Goal: Register for event/course

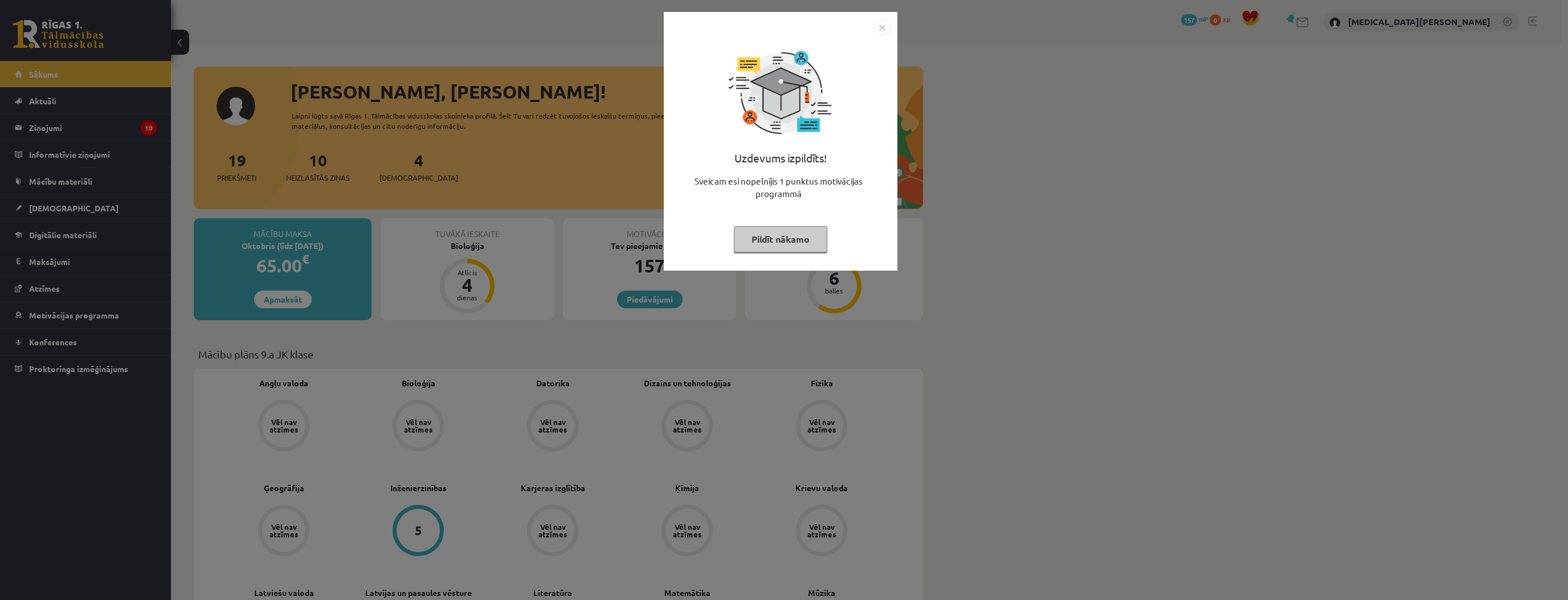
drag, startPoint x: 779, startPoint y: 245, endPoint x: 578, endPoint y: 226, distance: 201.9
click at [778, 245] on button "Pildīt nākamo" at bounding box center [781, 239] width 94 height 26
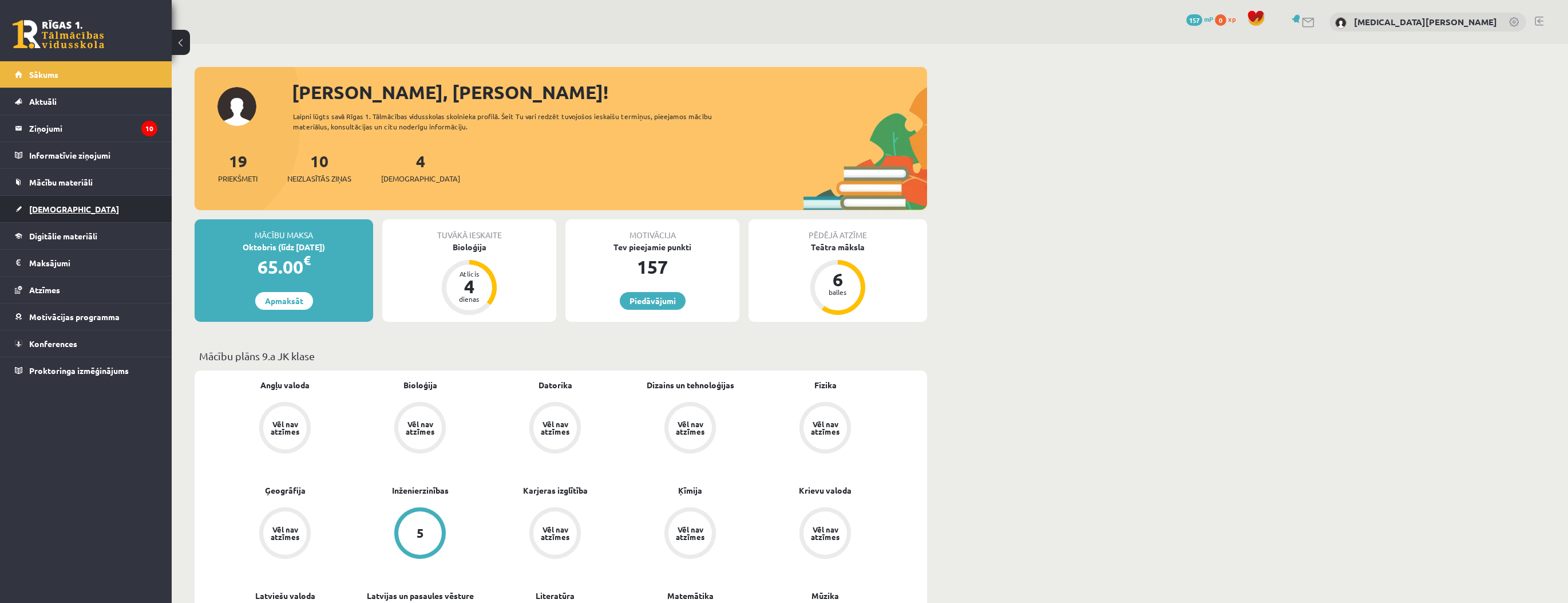
click at [73, 207] on link "[DEMOGRAPHIC_DATA]" at bounding box center [86, 209] width 142 height 26
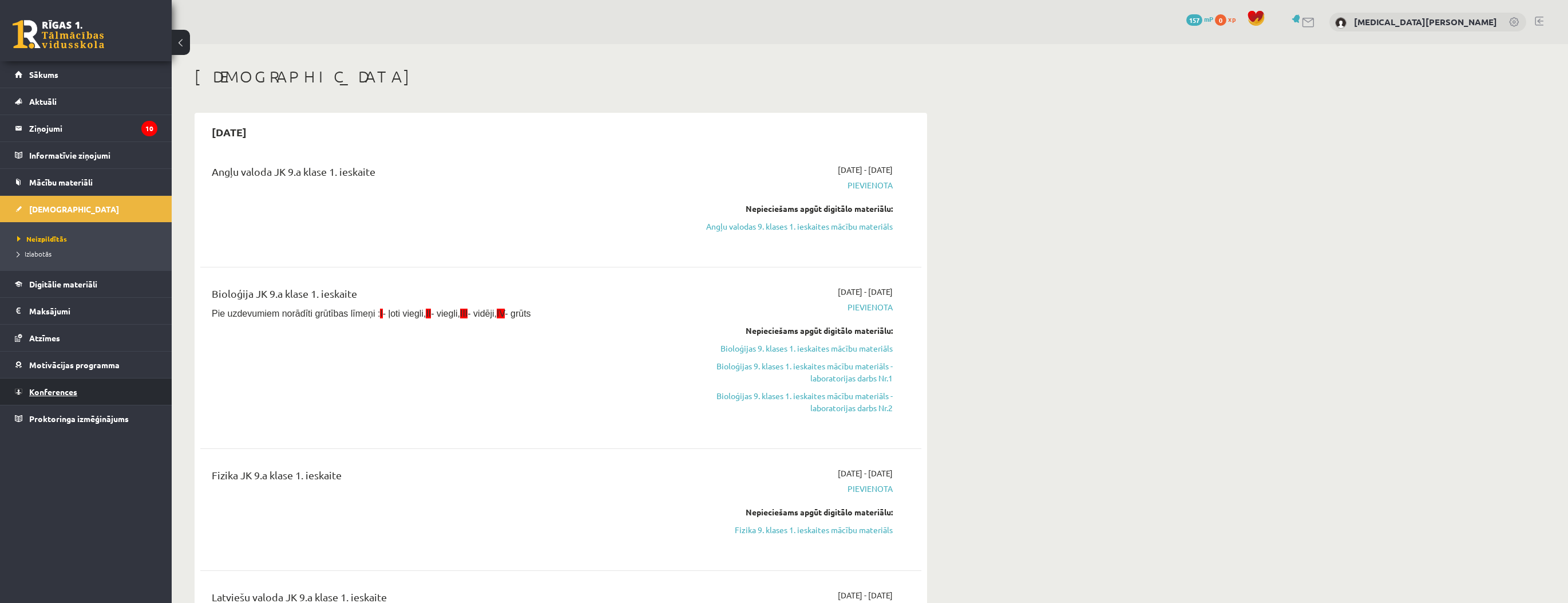
click at [89, 394] on link "Konferences" at bounding box center [86, 391] width 142 height 26
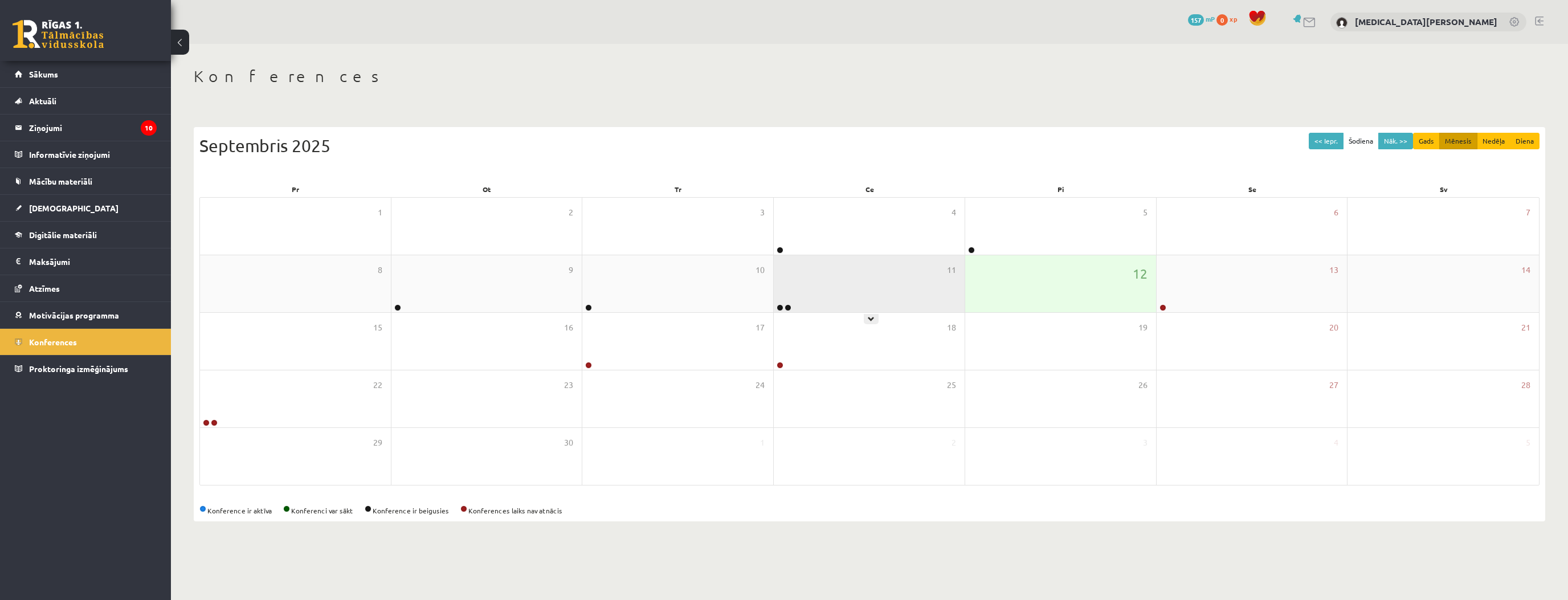
click at [896, 297] on div "11" at bounding box center [869, 284] width 191 height 57
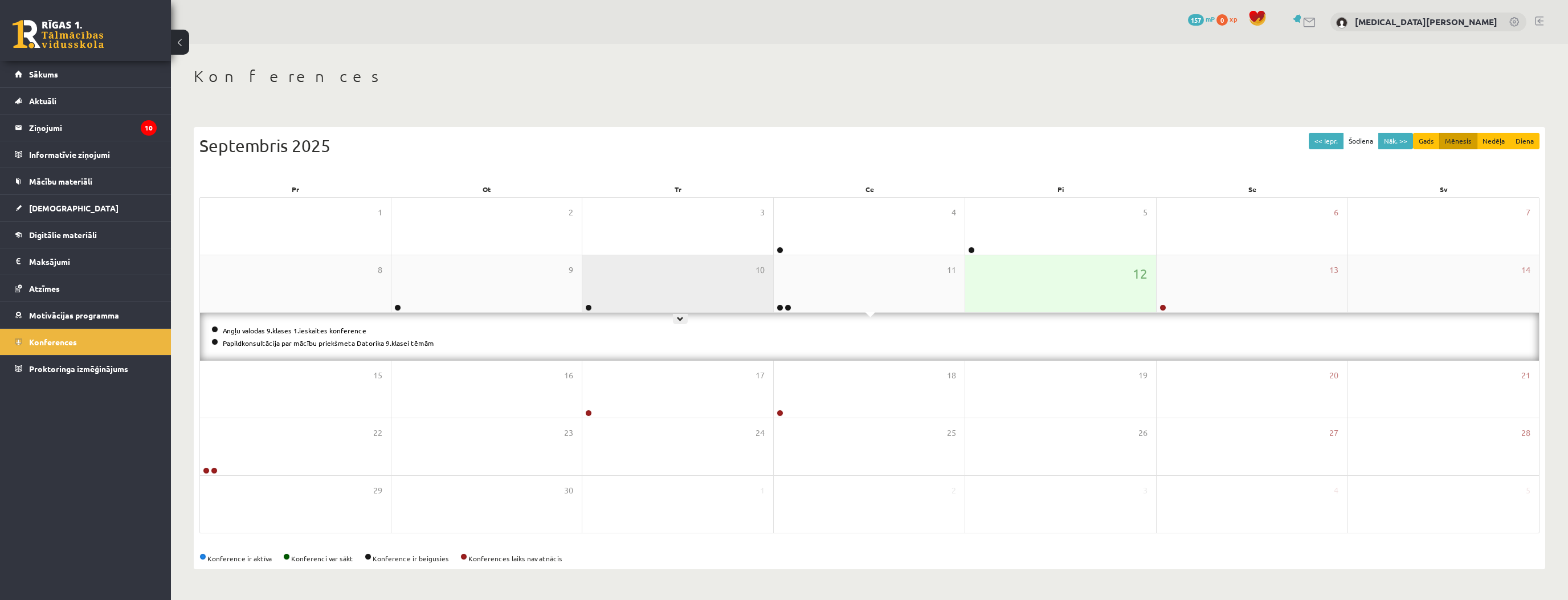
click at [688, 295] on div "10" at bounding box center [678, 284] width 191 height 57
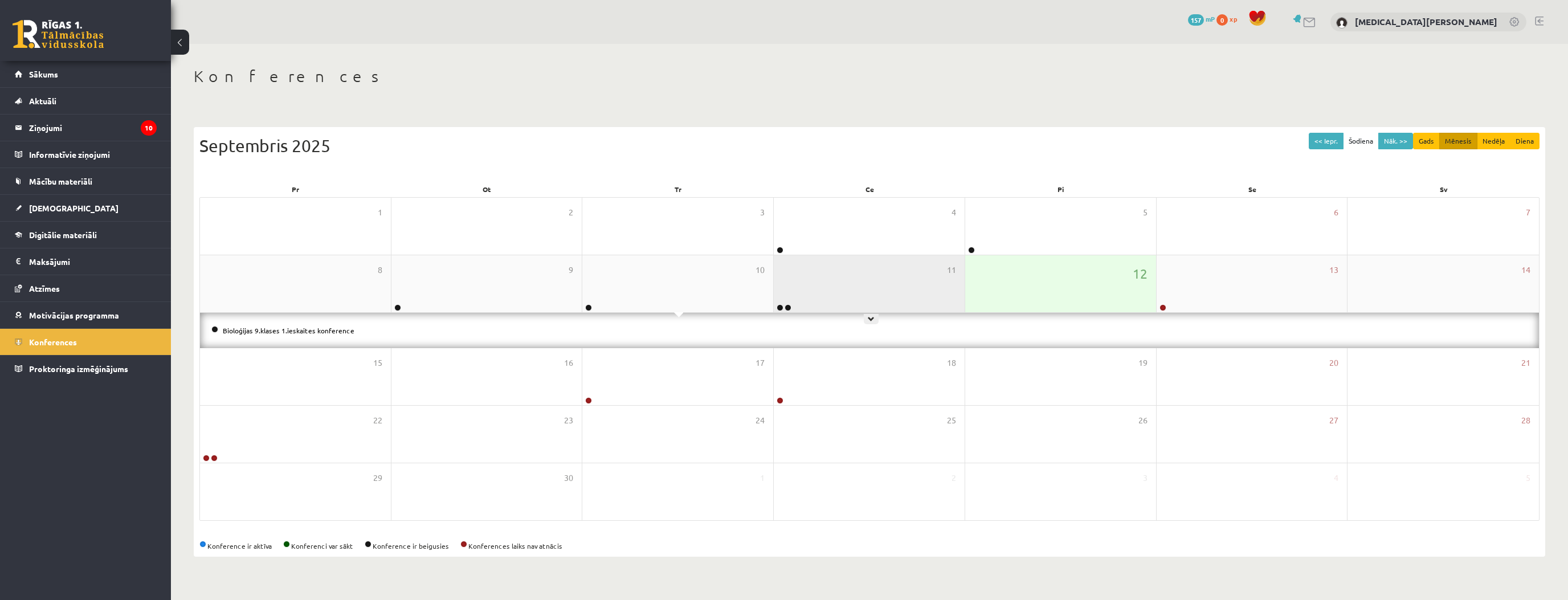
click at [877, 290] on div "11" at bounding box center [869, 284] width 191 height 57
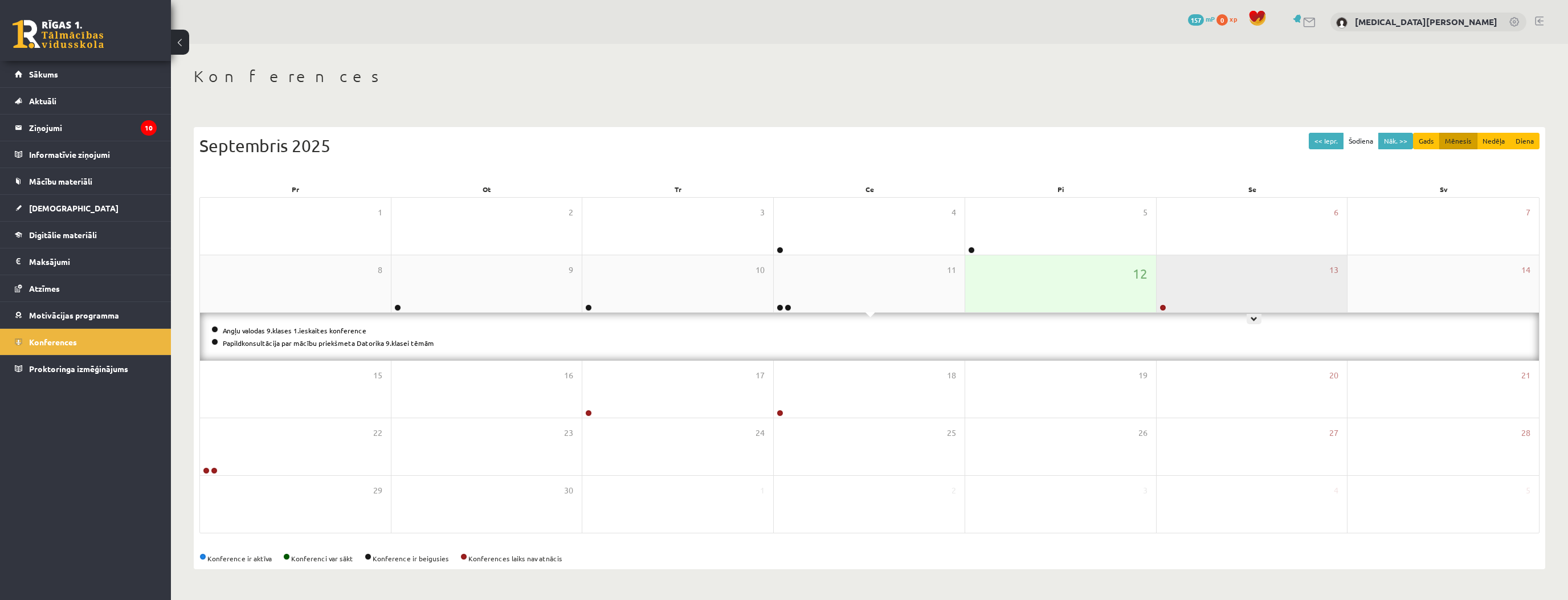
click at [1189, 294] on div "13" at bounding box center [1252, 284] width 191 height 57
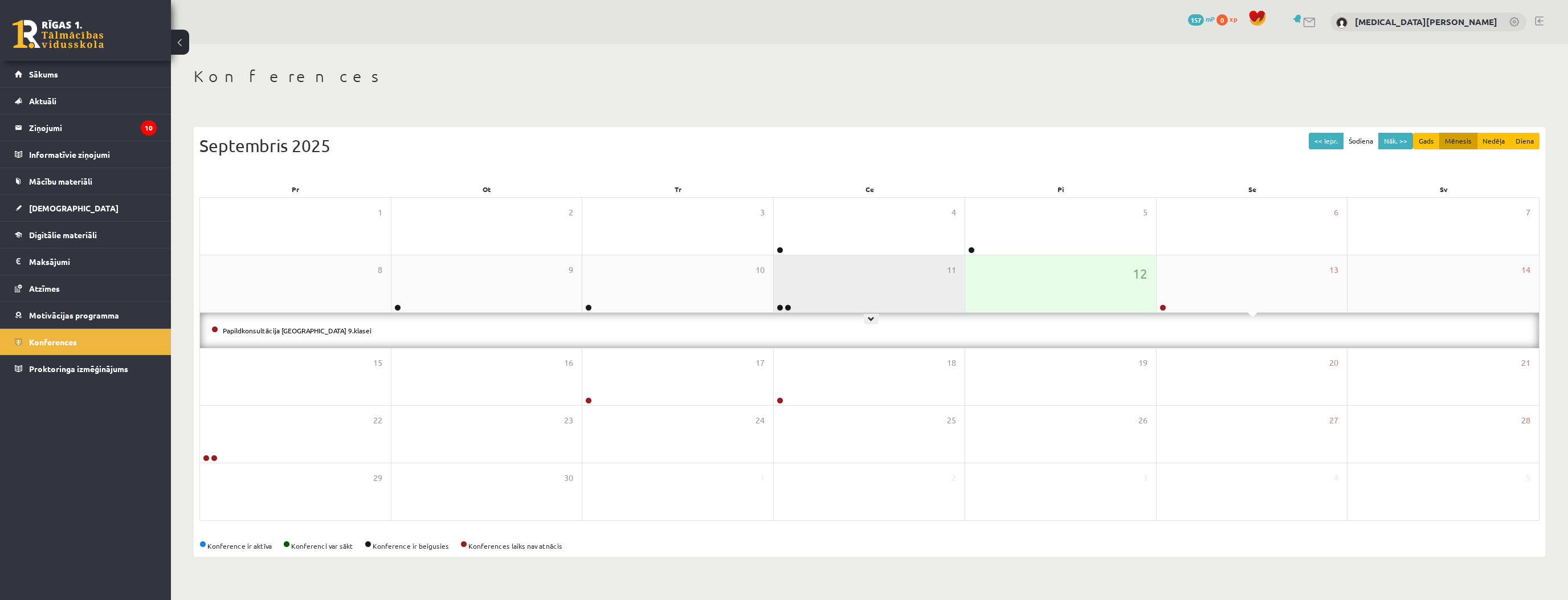
click at [807, 285] on div "11" at bounding box center [869, 284] width 191 height 57
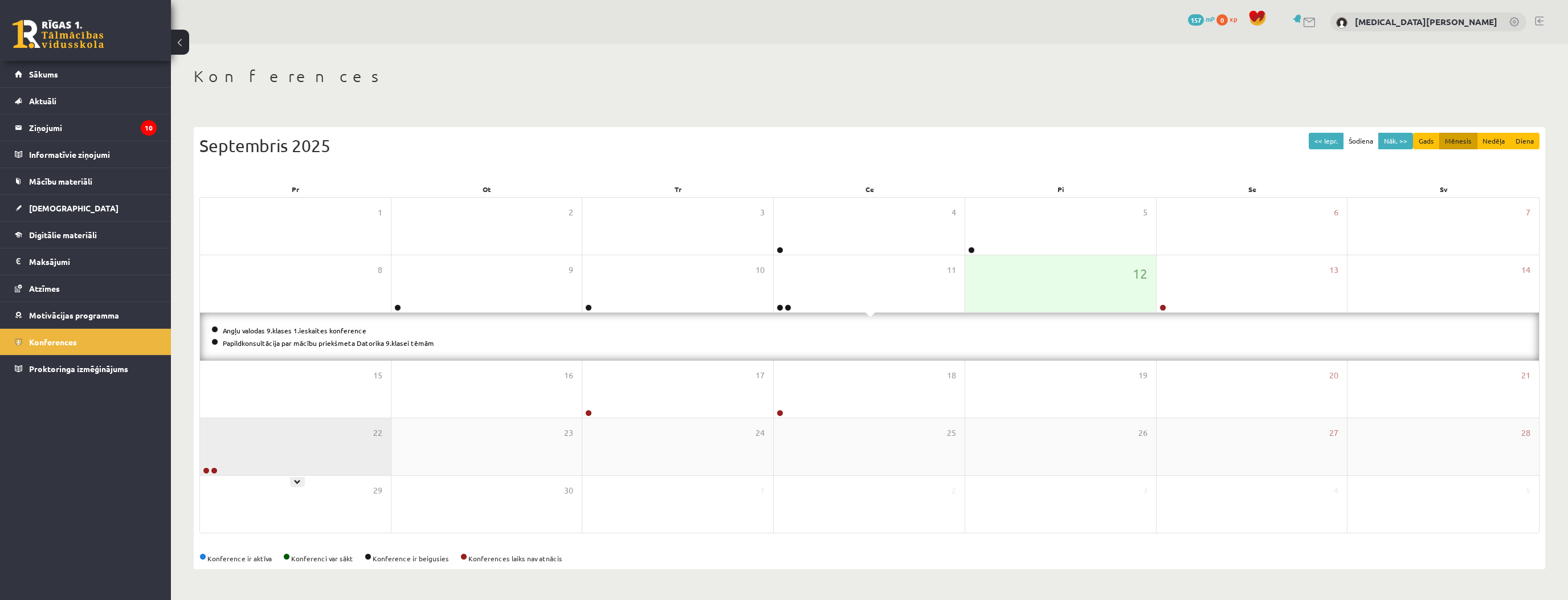
click at [355, 450] on div "22" at bounding box center [296, 447] width 191 height 57
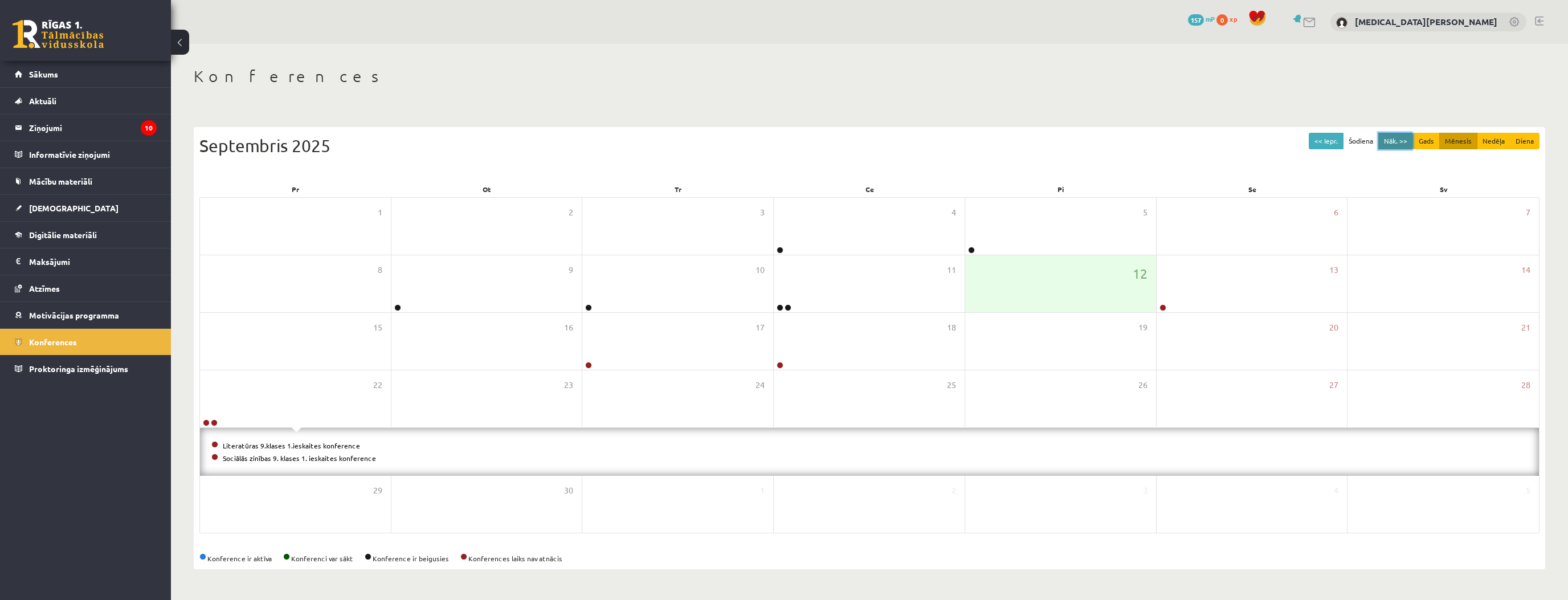
click at [1394, 134] on button "Nāk. >>" at bounding box center [1395, 141] width 35 height 16
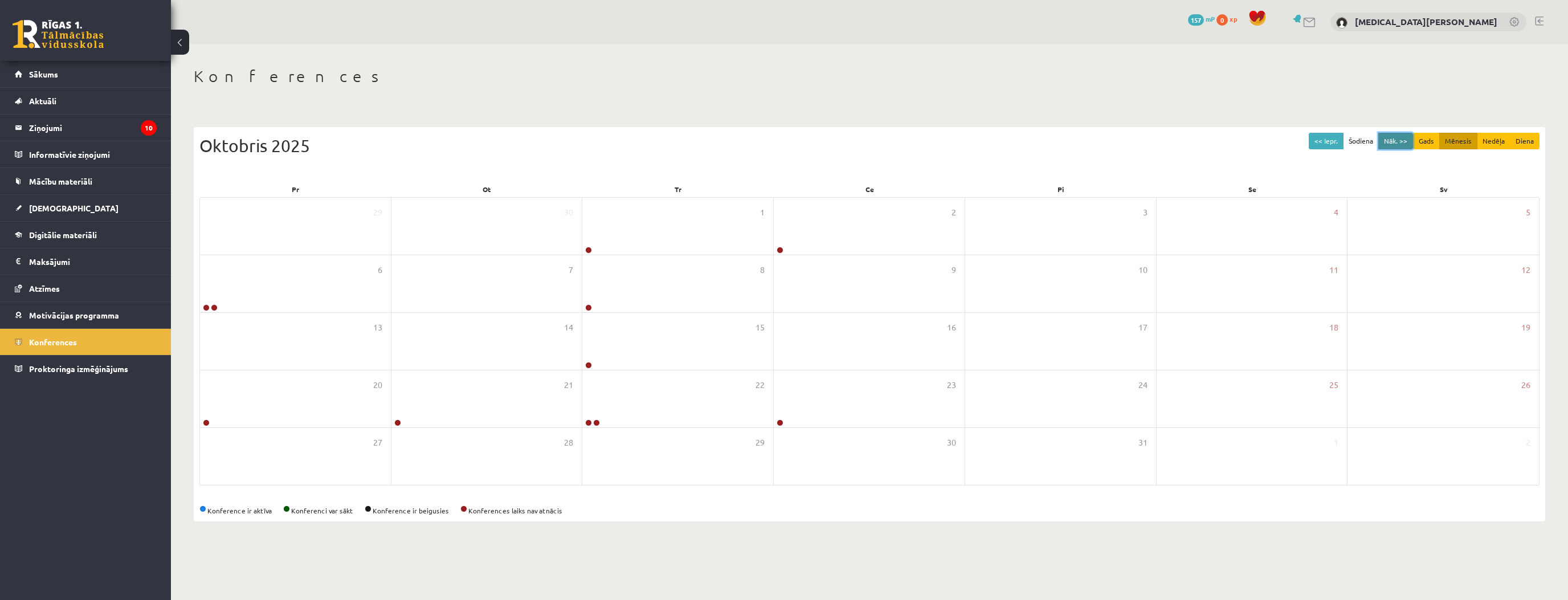
click at [1394, 134] on button "Nāk. >>" at bounding box center [1395, 141] width 35 height 16
click at [1333, 137] on button "<< Iepr." at bounding box center [1326, 141] width 35 height 16
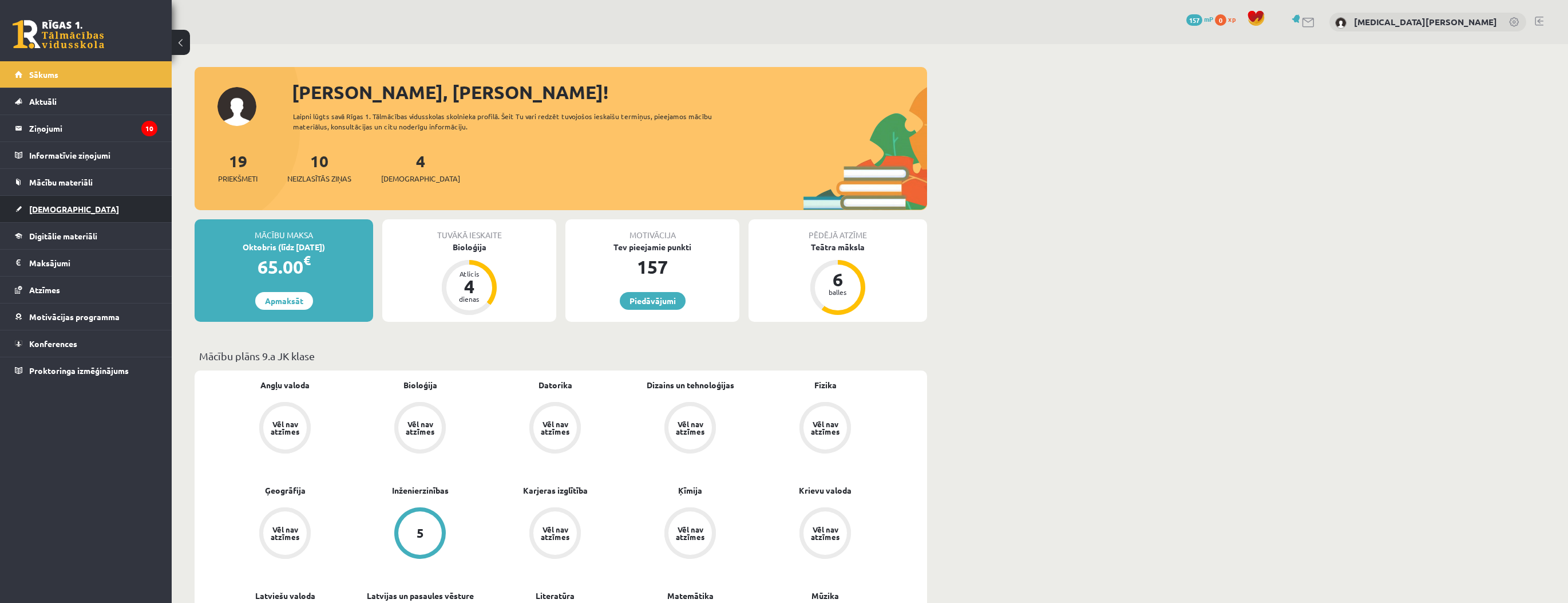
click at [131, 210] on link "[DEMOGRAPHIC_DATA]" at bounding box center [86, 209] width 142 height 26
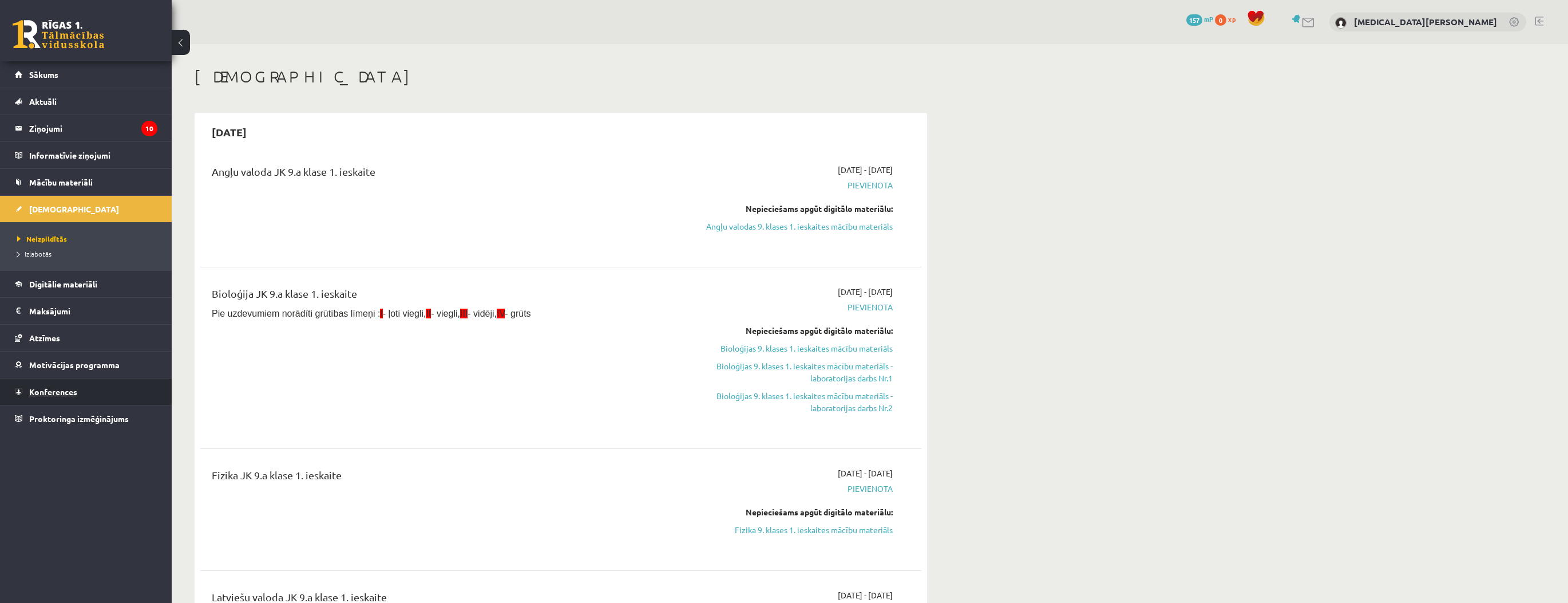
click at [129, 393] on link "Konferences" at bounding box center [86, 391] width 142 height 26
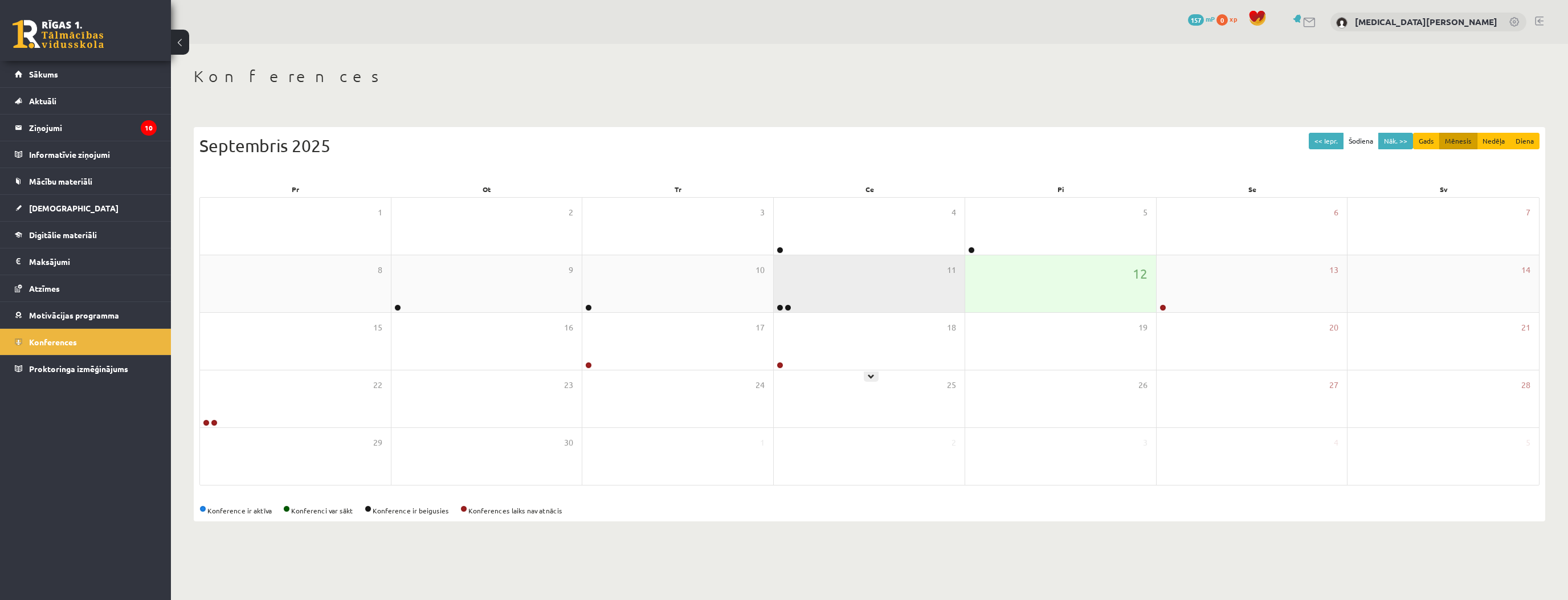
click at [805, 302] on div "11" at bounding box center [869, 284] width 191 height 57
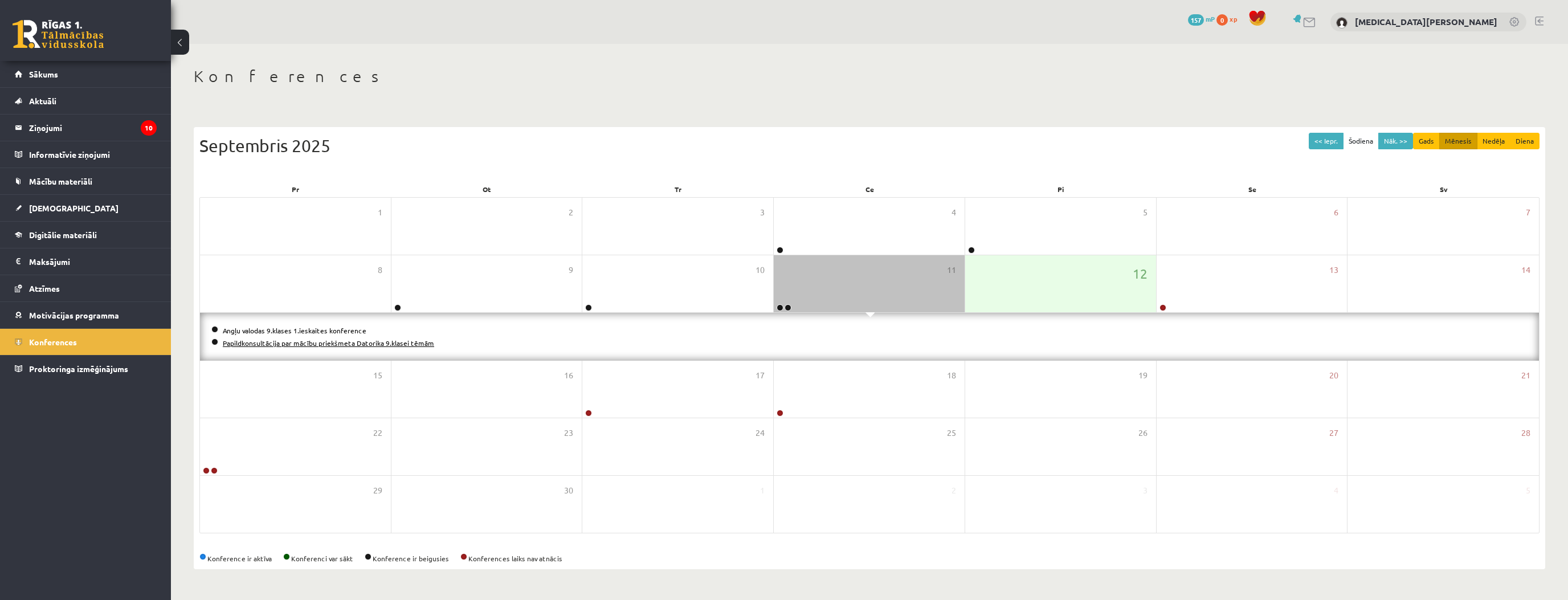
click at [240, 343] on link "Papildkonsultācija par mācību priekšmeta Datorika 9.klasei tēmām" at bounding box center [328, 343] width 211 height 9
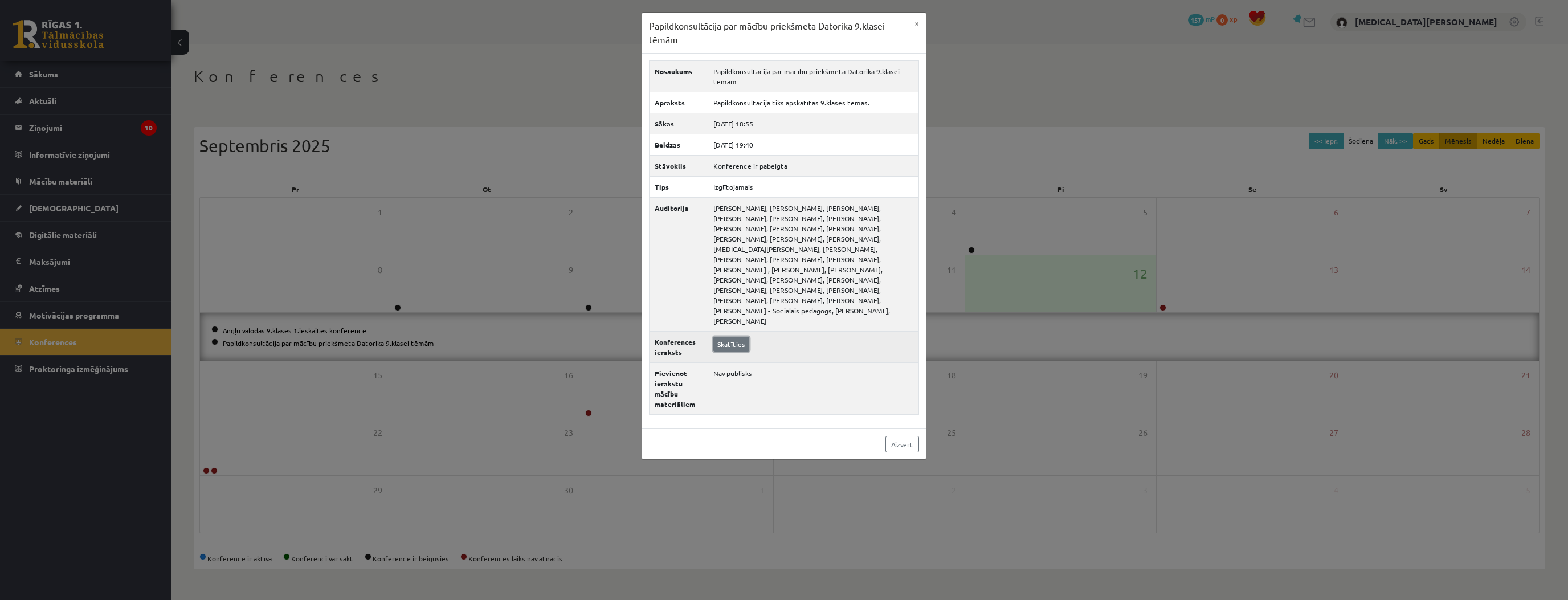
click at [733, 337] on link "Skatīties" at bounding box center [731, 344] width 36 height 15
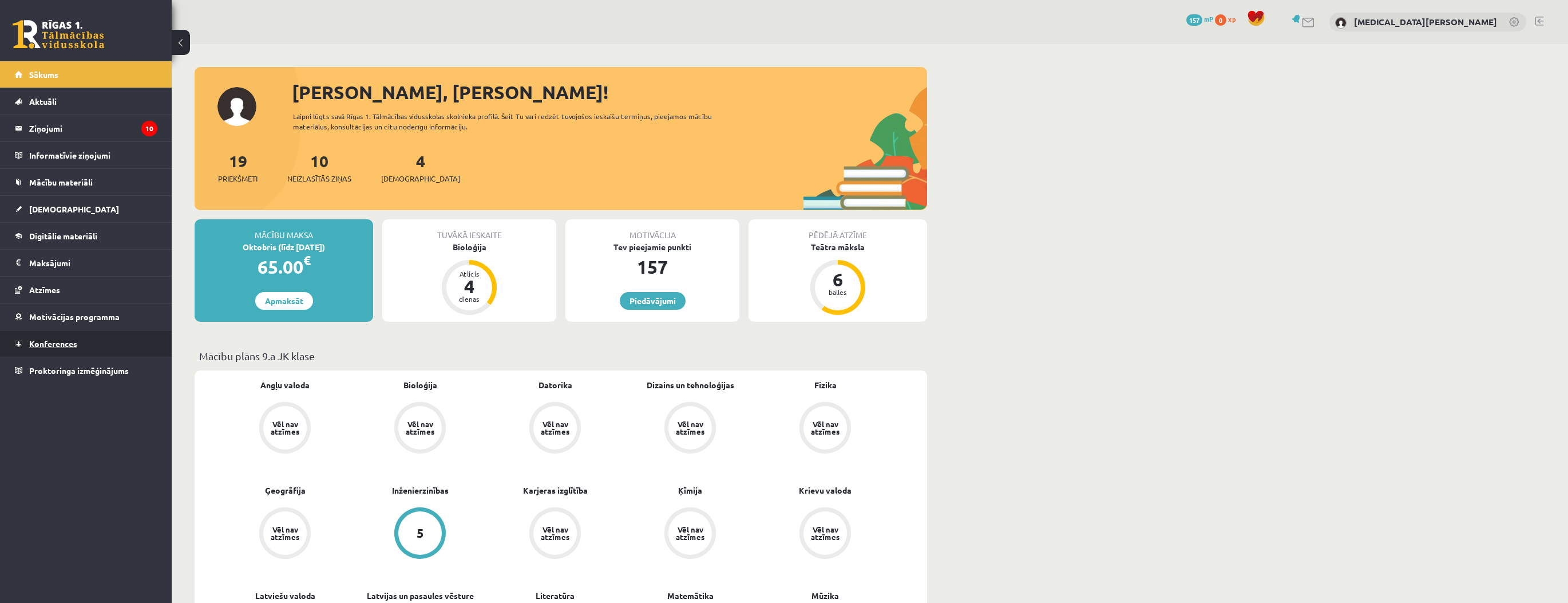
click at [130, 345] on link "Konferences" at bounding box center [86, 343] width 142 height 26
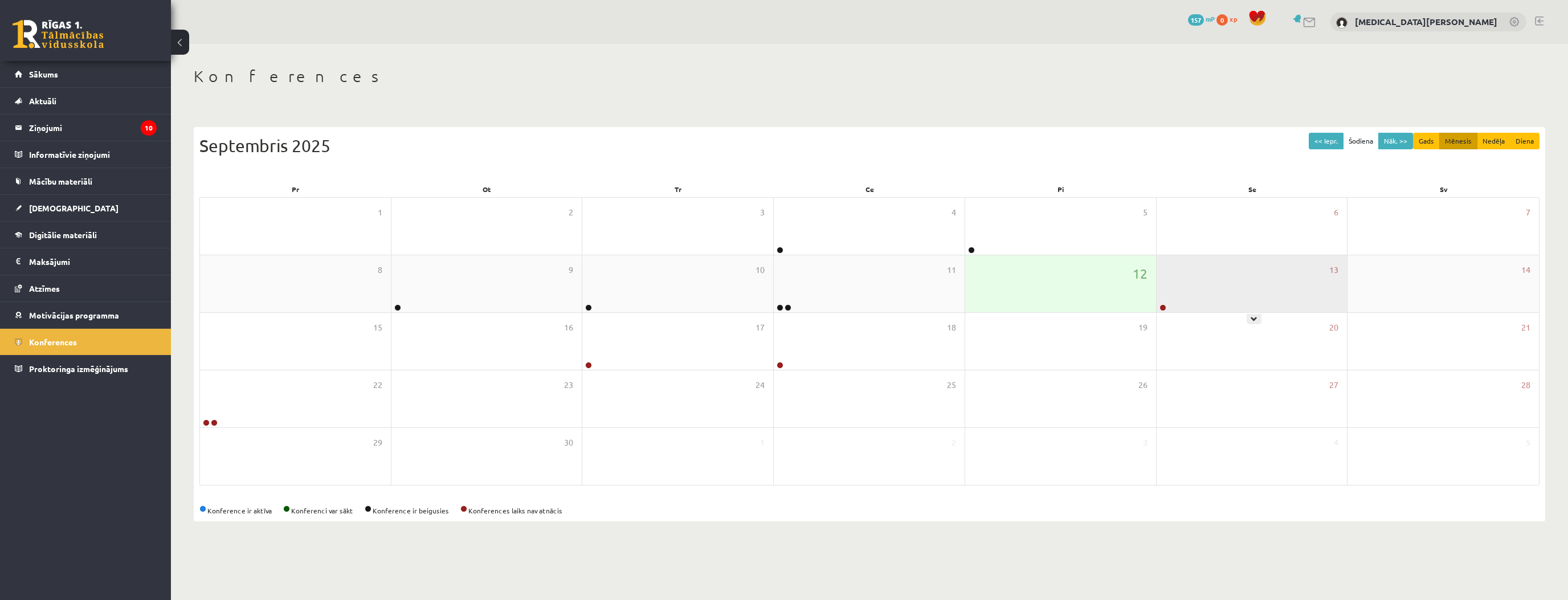
click at [1216, 287] on div "13" at bounding box center [1252, 284] width 191 height 57
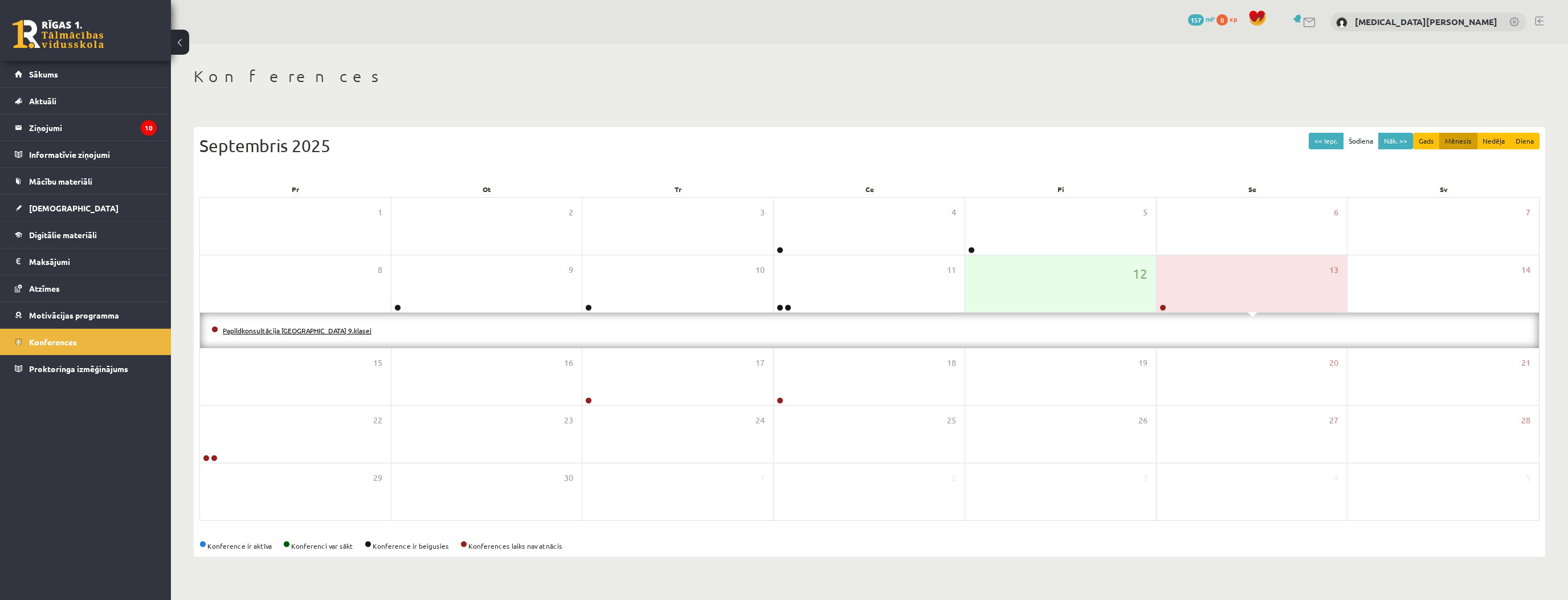
click at [292, 328] on link "Papildkonsultācija [GEOGRAPHIC_DATA] 9.klasei" at bounding box center [297, 330] width 149 height 9
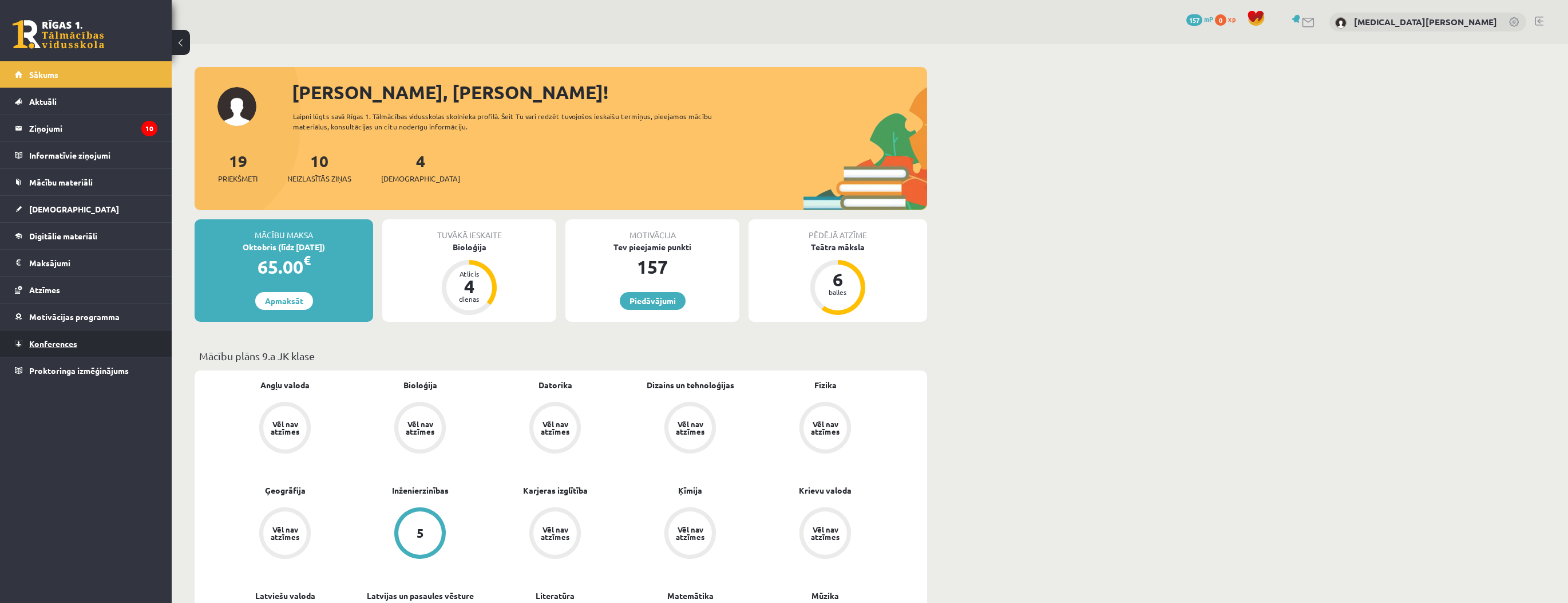
click at [122, 332] on link "Konferences" at bounding box center [86, 343] width 142 height 26
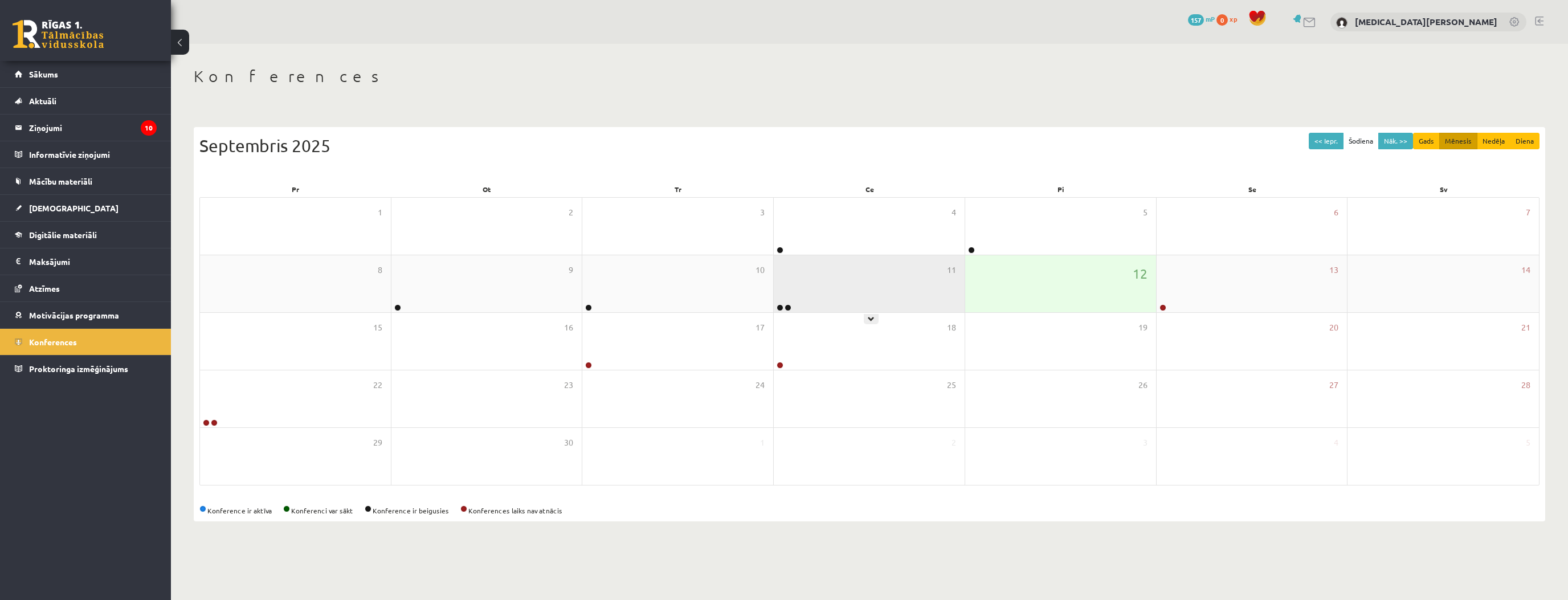
click at [815, 298] on div "11" at bounding box center [869, 284] width 191 height 57
